Goal: Entertainment & Leisure: Consume media (video, audio)

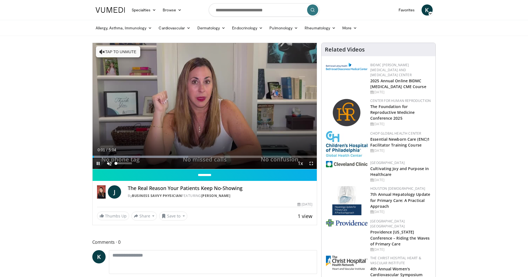
click at [110, 163] on span "Video Player" at bounding box center [109, 163] width 11 height 11
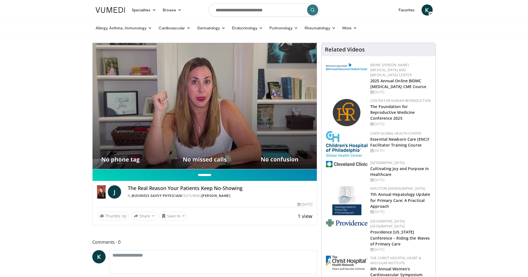
click at [140, 175] on input "**********" at bounding box center [205, 175] width 224 height 12
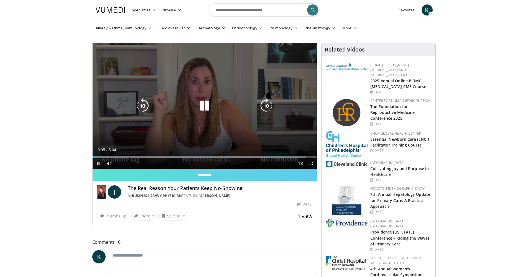
click at [203, 111] on icon "Video Player" at bounding box center [205, 106] width 16 height 16
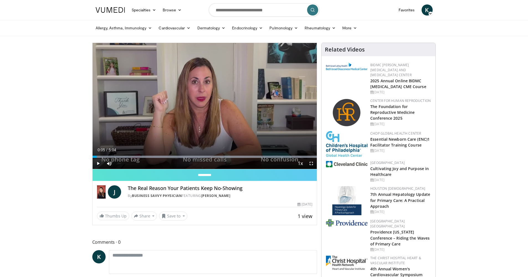
click at [122, 10] on img at bounding box center [110, 10] width 29 height 6
